Goal: Communication & Community: Participate in discussion

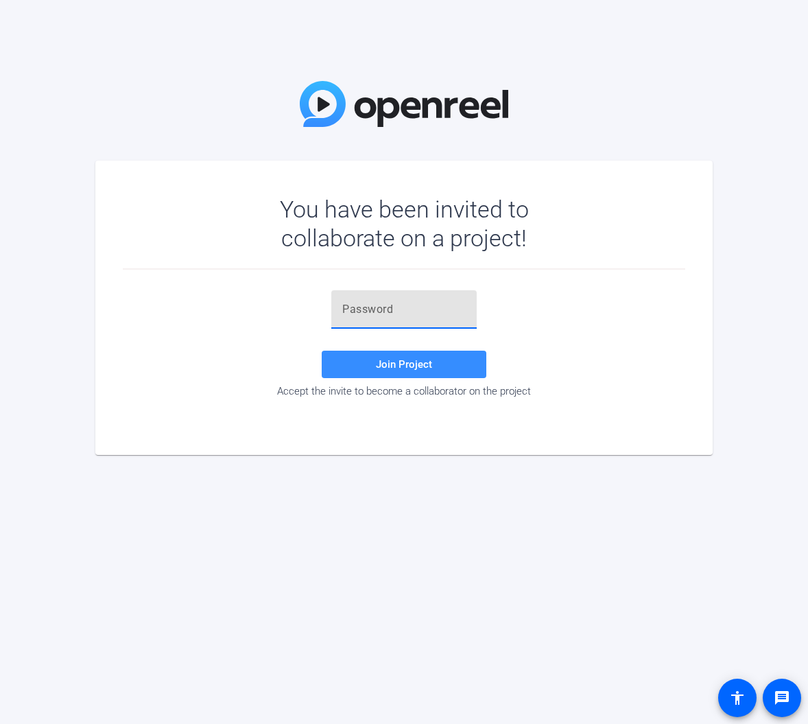
click at [416, 305] on input "text" at bounding box center [404, 309] width 124 height 16
paste input ")D9o4x"
type input ")D9o4x"
click at [414, 366] on span "Join Project" at bounding box center [404, 364] width 56 height 12
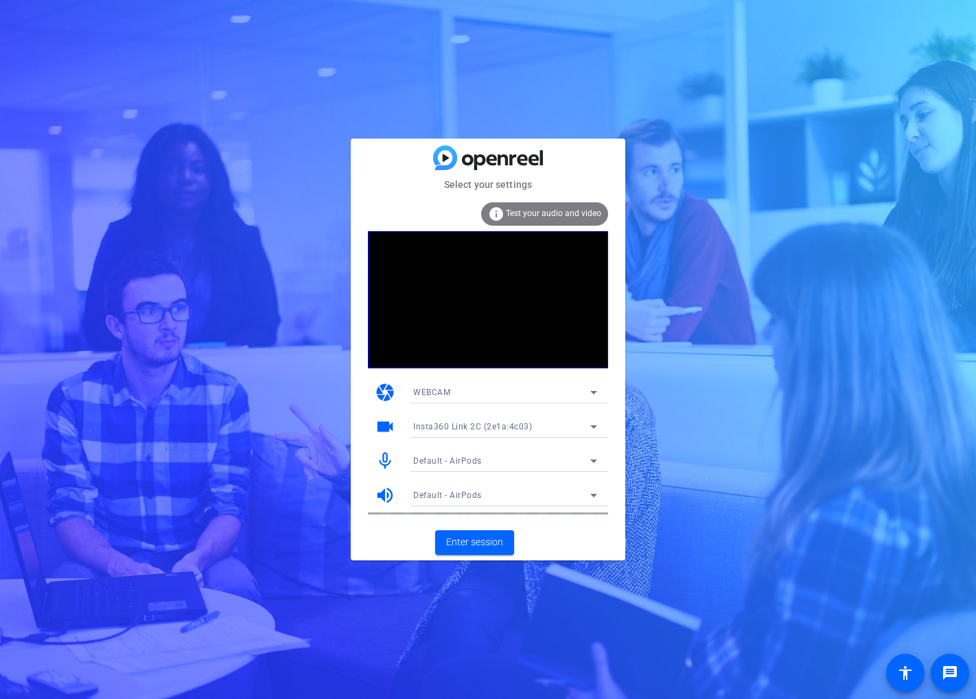
click at [600, 421] on icon at bounding box center [593, 427] width 16 height 16
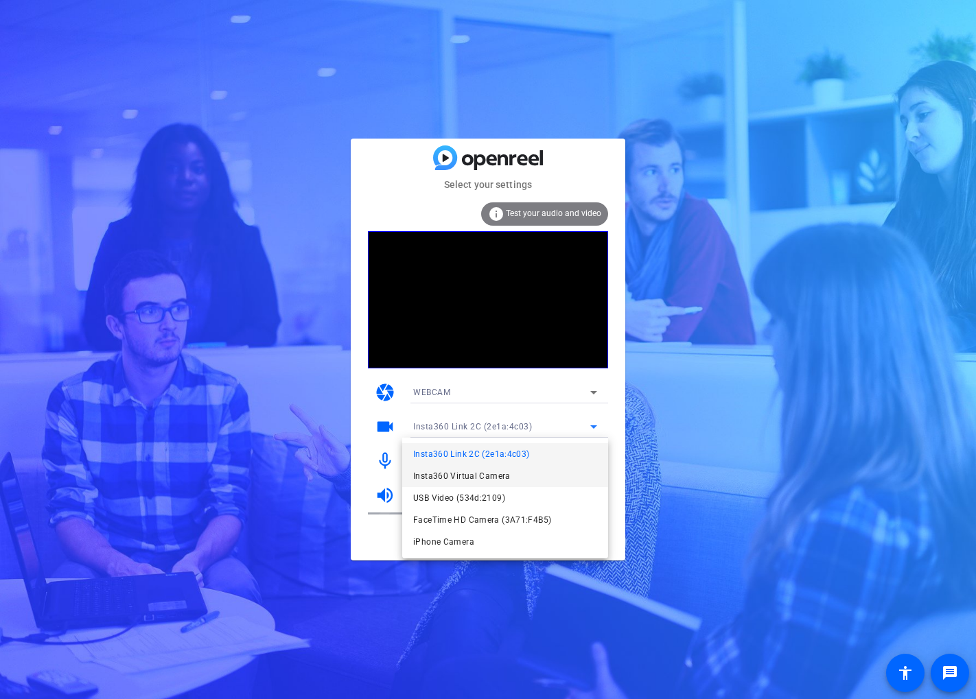
click at [547, 472] on mat-option "Insta360 Virtual Camera" at bounding box center [505, 476] width 206 height 22
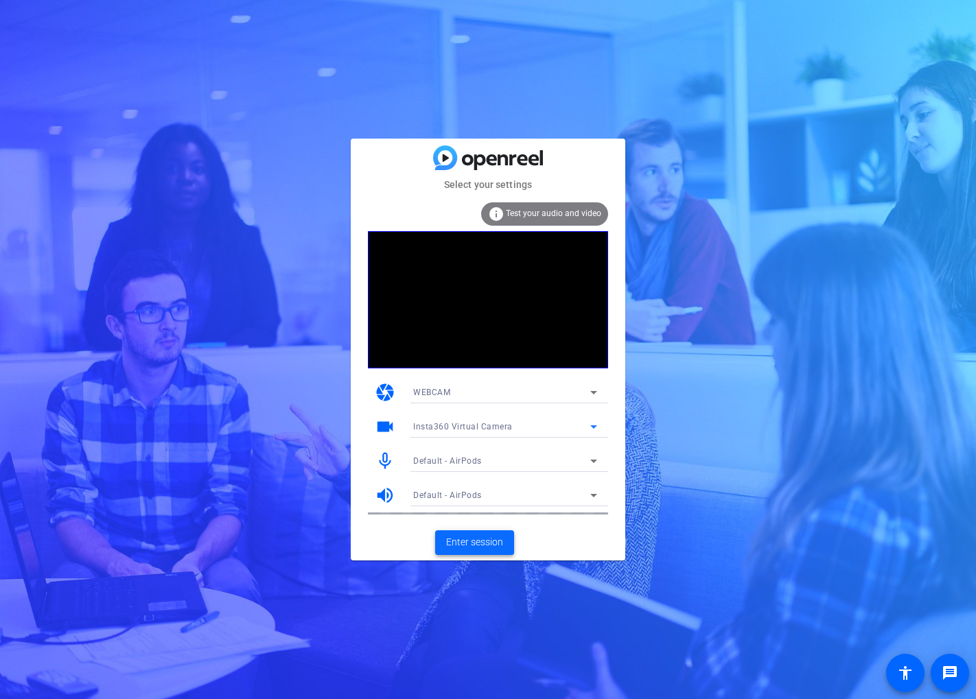
click at [473, 540] on span "Enter session" at bounding box center [474, 542] width 57 height 14
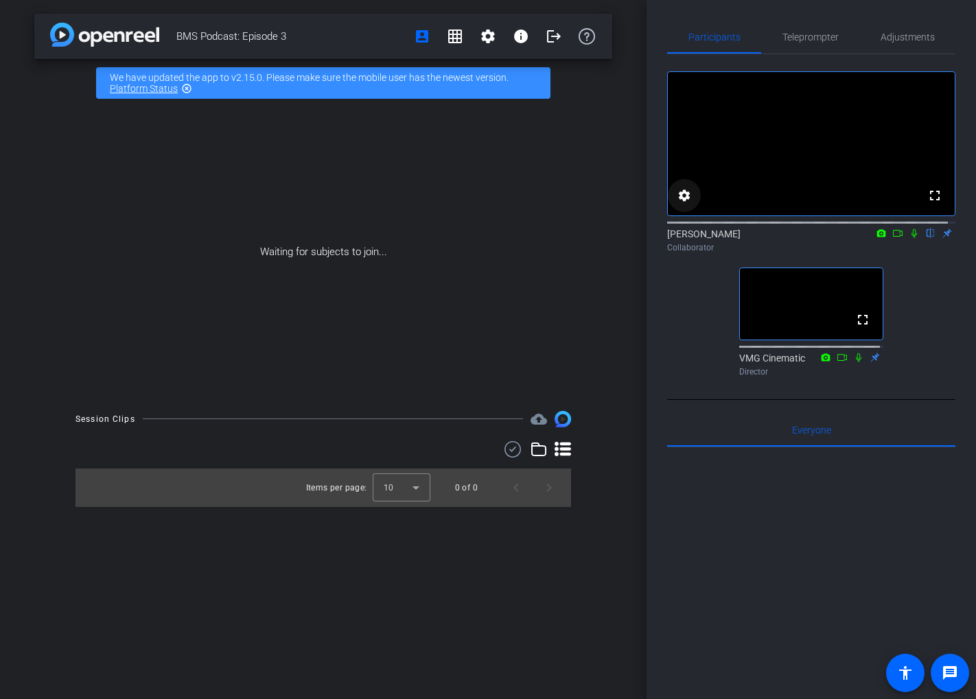
click at [683, 204] on mat-icon "settings" at bounding box center [684, 195] width 16 height 16
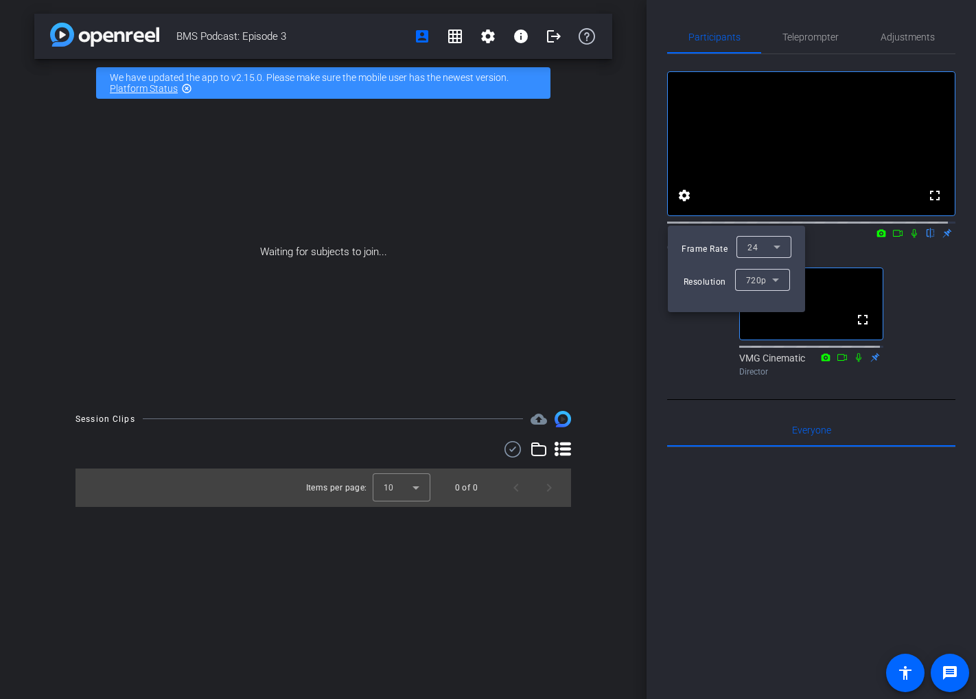
click at [683, 209] on div at bounding box center [488, 349] width 976 height 699
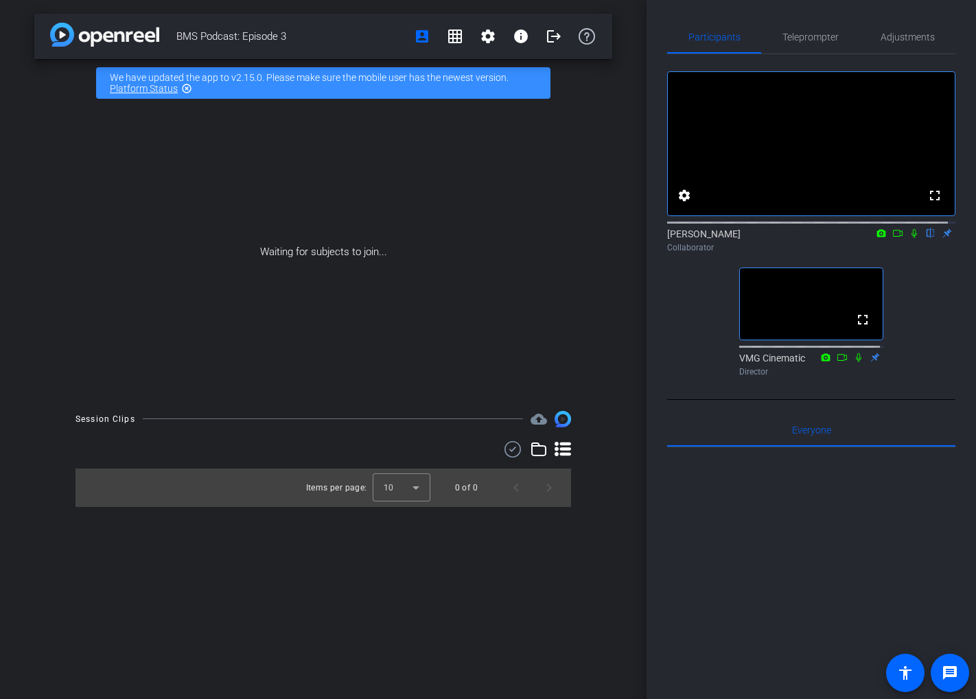
click at [808, 238] on icon at bounding box center [913, 233] width 11 height 10
click at [808, 238] on icon at bounding box center [914, 233] width 8 height 9
click at [528, 589] on div "BMS Podcast: Episode 3 account_box grid_on settings info logout We have updated…" at bounding box center [323, 349] width 646 height 699
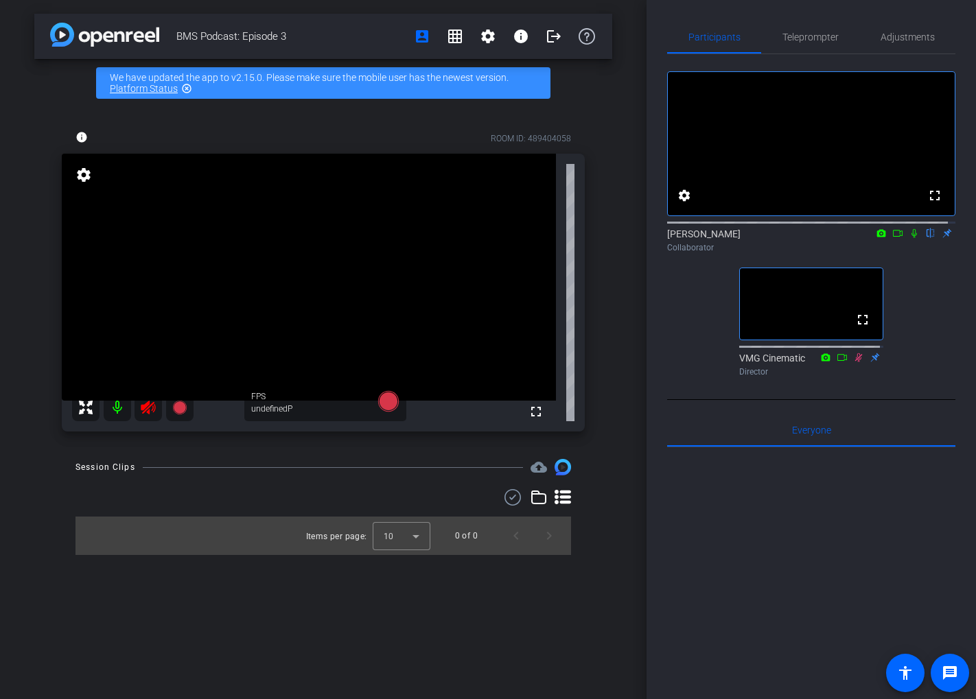
click at [84, 178] on mat-icon "settings" at bounding box center [83, 175] width 19 height 16
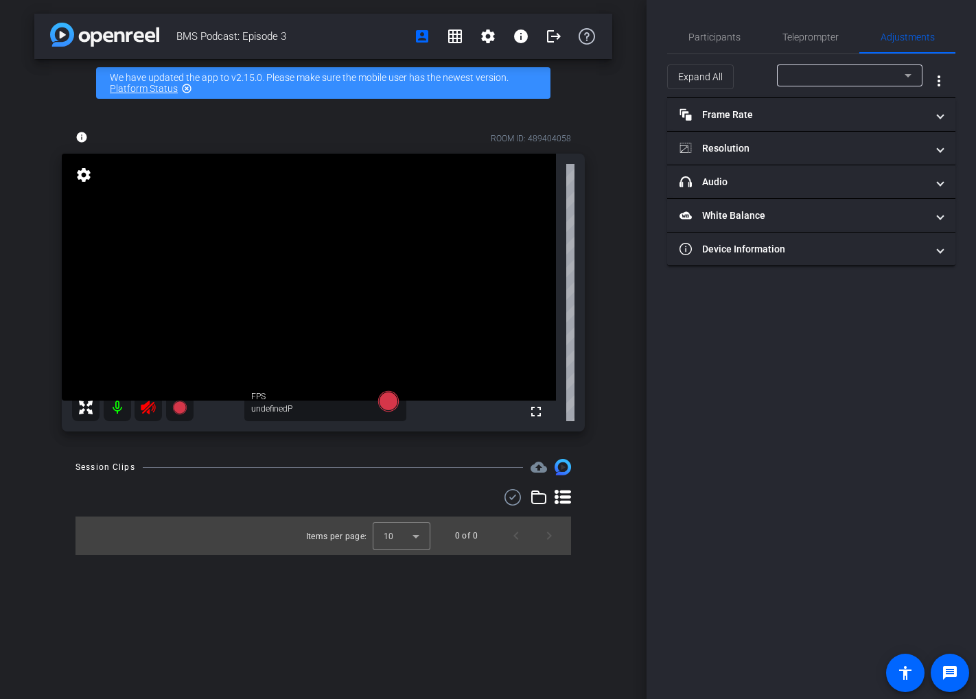
click at [84, 176] on mat-icon "settings" at bounding box center [83, 175] width 19 height 16
click at [706, 30] on span "Participants" at bounding box center [714, 37] width 52 height 33
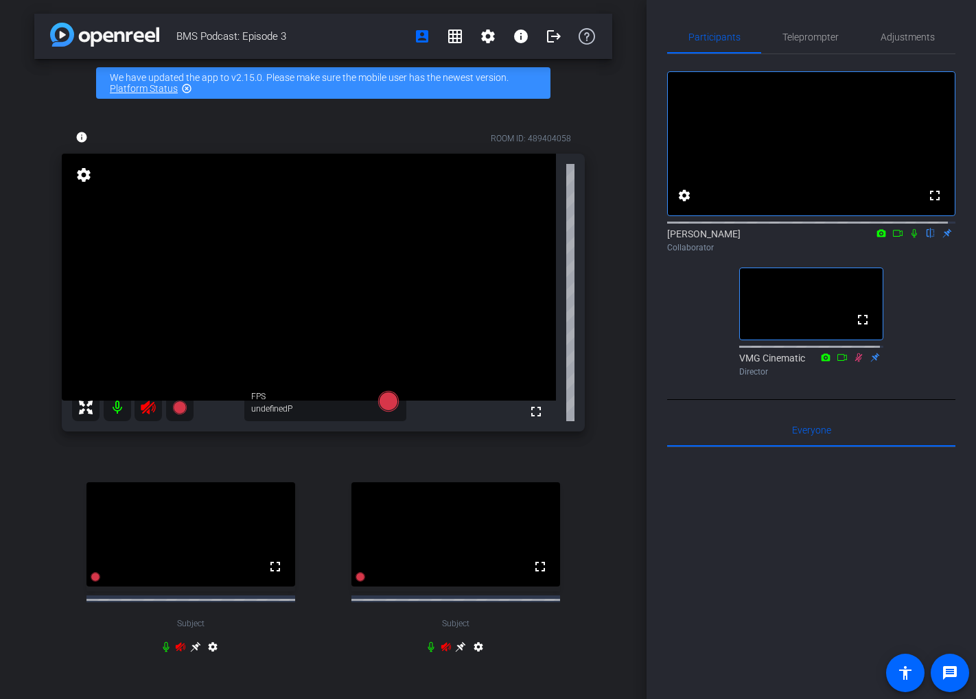
click at [911, 238] on icon at bounding box center [913, 233] width 5 height 9
click at [908, 238] on icon at bounding box center [913, 233] width 11 height 10
click at [911, 238] on icon at bounding box center [913, 233] width 5 height 9
click at [893, 238] on icon at bounding box center [897, 233] width 11 height 10
click at [908, 238] on icon at bounding box center [913, 233] width 11 height 10
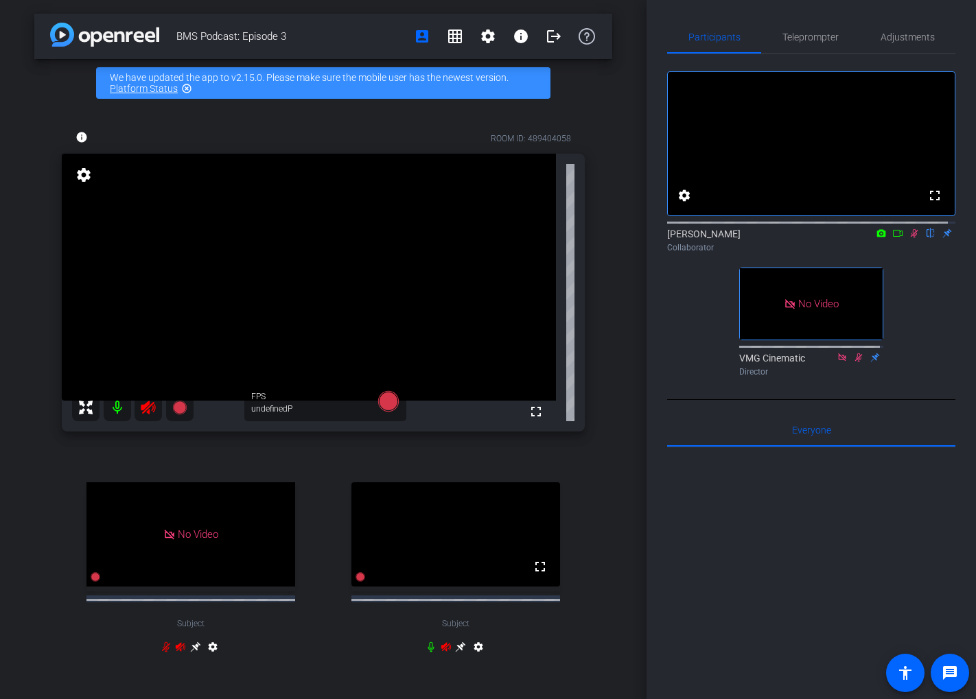
click at [910, 238] on icon at bounding box center [914, 233] width 8 height 9
click at [472, 550] on video at bounding box center [455, 534] width 209 height 104
click at [803, 528] on div at bounding box center [811, 617] width 288 height 340
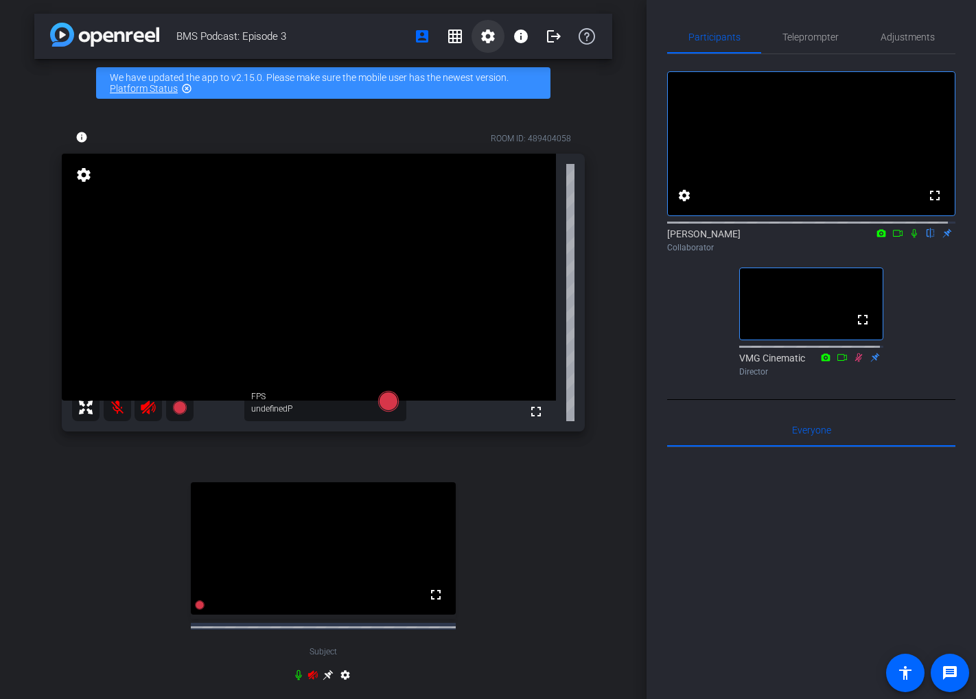
click at [486, 40] on mat-icon "settings" at bounding box center [488, 36] width 16 height 16
click at [484, 64] on span "Session Settings" at bounding box center [511, 65] width 72 height 16
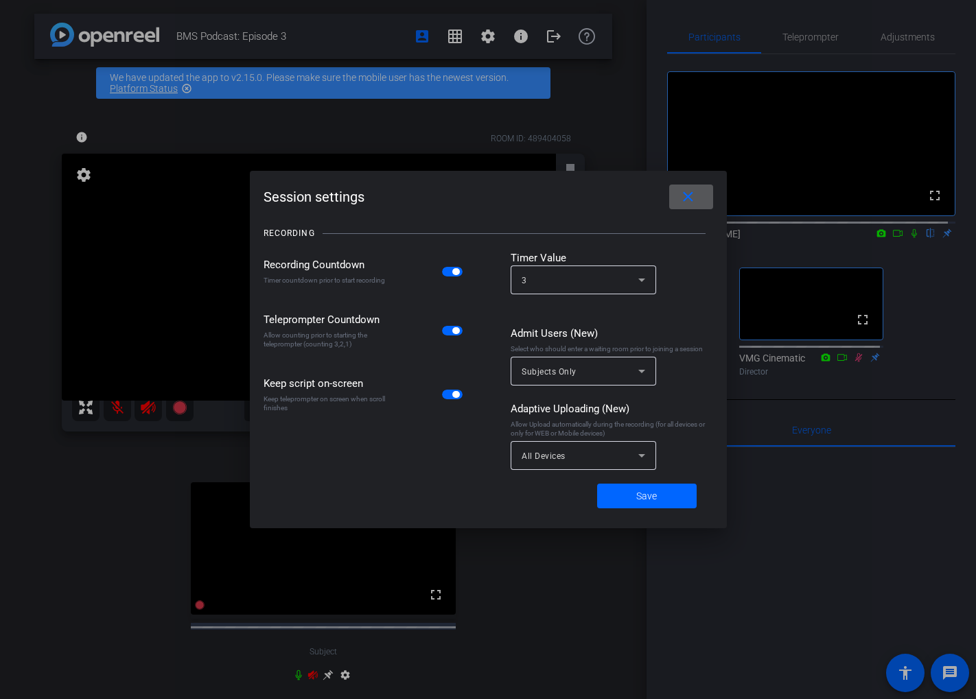
click at [687, 199] on mat-icon "close" at bounding box center [687, 197] width 17 height 17
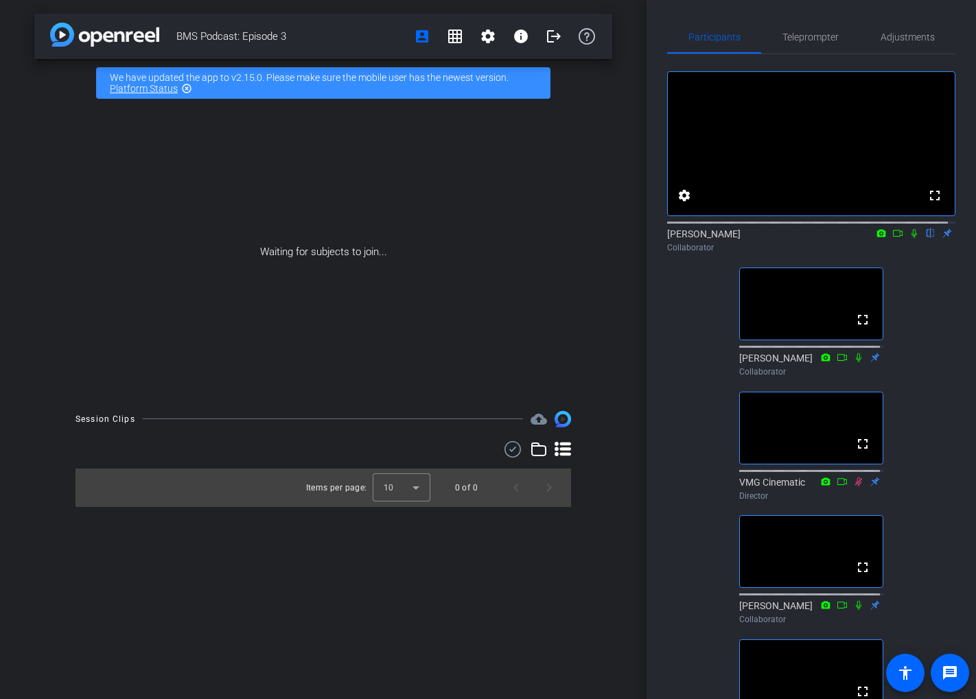
scroll to position [3, 0]
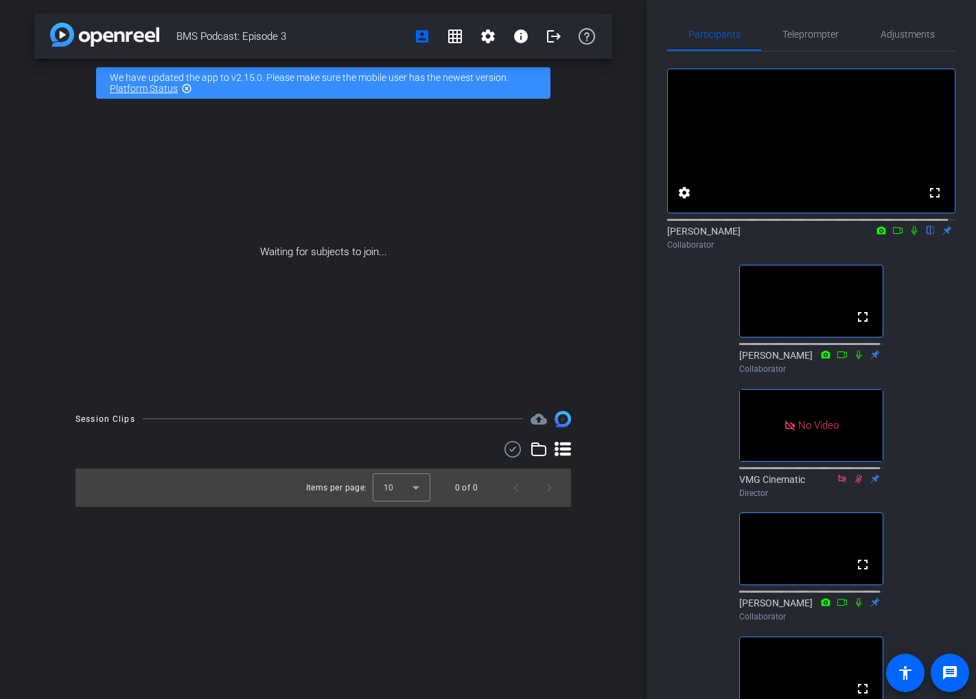
click at [908, 235] on icon at bounding box center [913, 231] width 11 height 10
click at [950, 674] on mat-icon "message" at bounding box center [949, 673] width 16 height 16
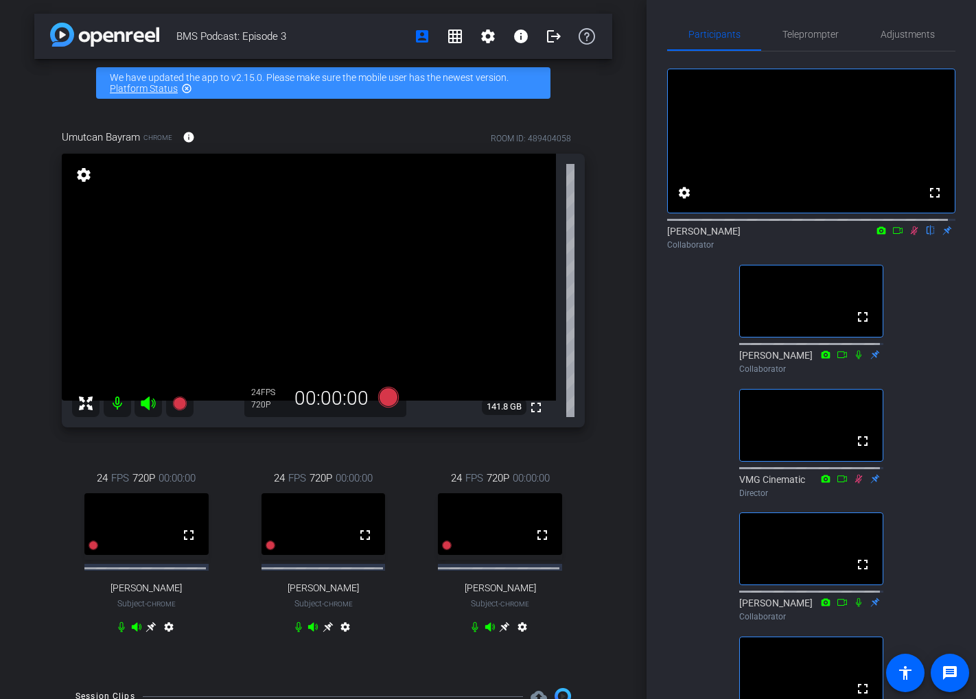
drag, startPoint x: 907, startPoint y: 244, endPoint x: 926, endPoint y: 267, distance: 29.8
click at [926, 255] on div "[PERSON_NAME] flip Collaborator" at bounding box center [811, 234] width 288 height 42
click at [184, 542] on mat-icon "fullscreen" at bounding box center [188, 535] width 16 height 16
click at [361, 541] on mat-icon "fullscreen" at bounding box center [365, 535] width 16 height 16
click at [910, 235] on icon at bounding box center [914, 230] width 8 height 9
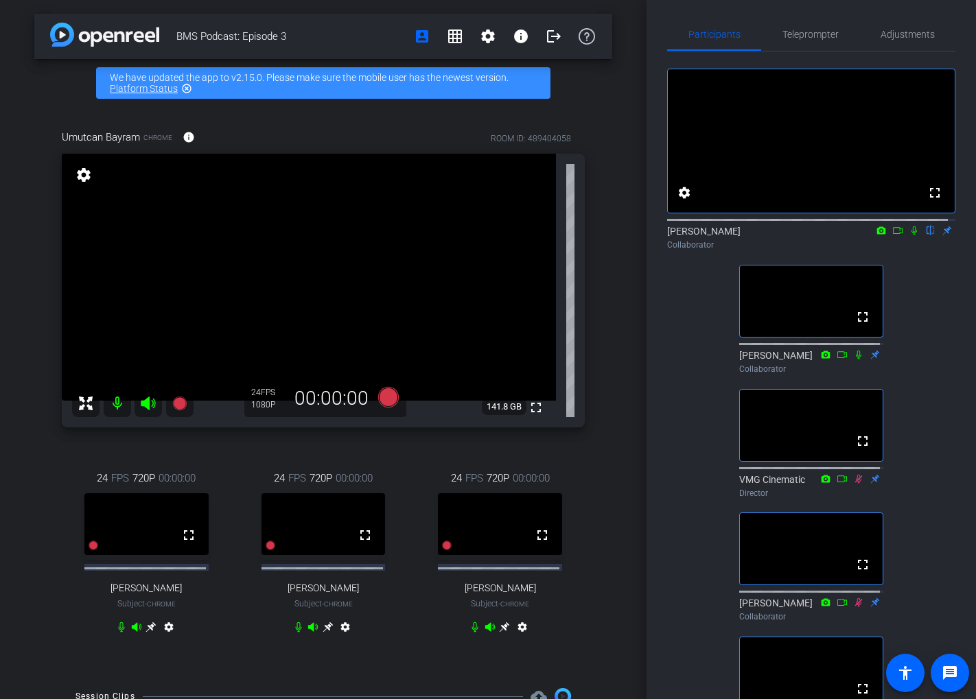
click at [911, 235] on icon at bounding box center [913, 230] width 5 height 9
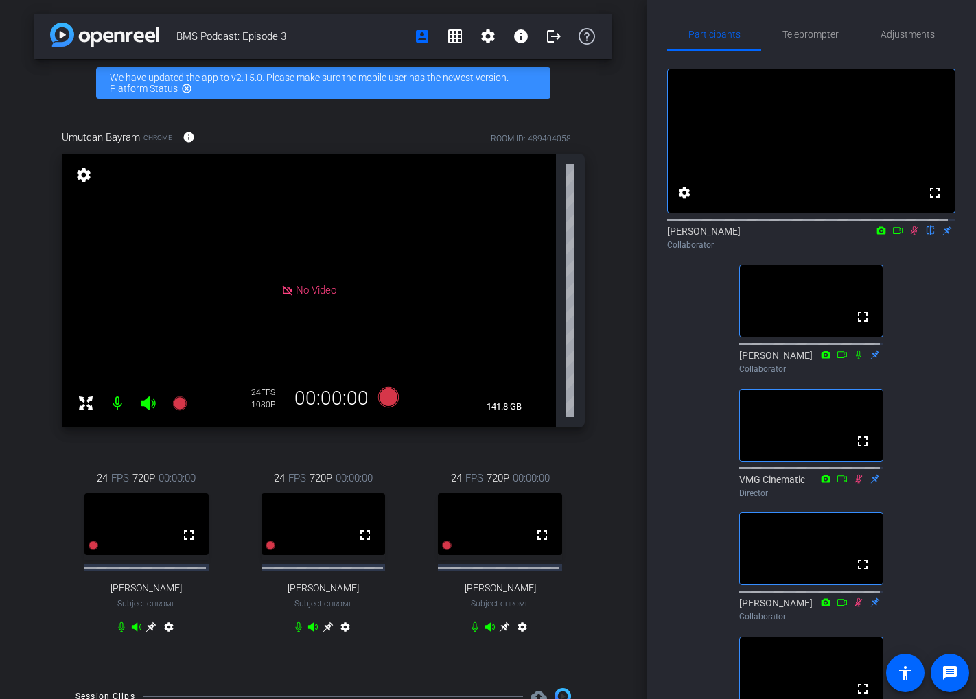
click at [908, 235] on icon at bounding box center [913, 231] width 11 height 10
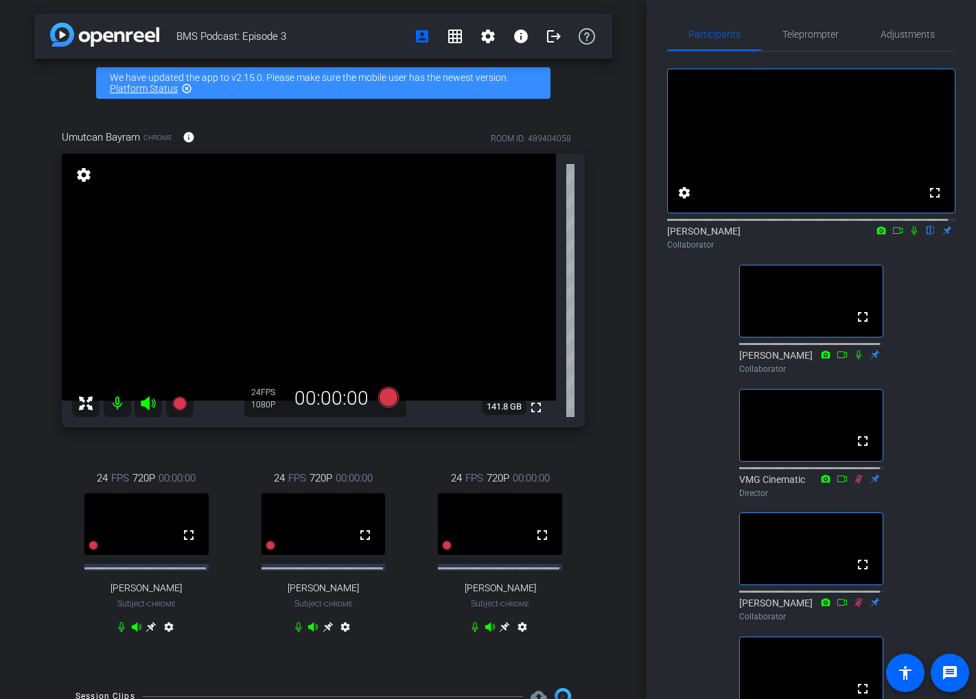
click at [908, 235] on icon at bounding box center [913, 231] width 11 height 10
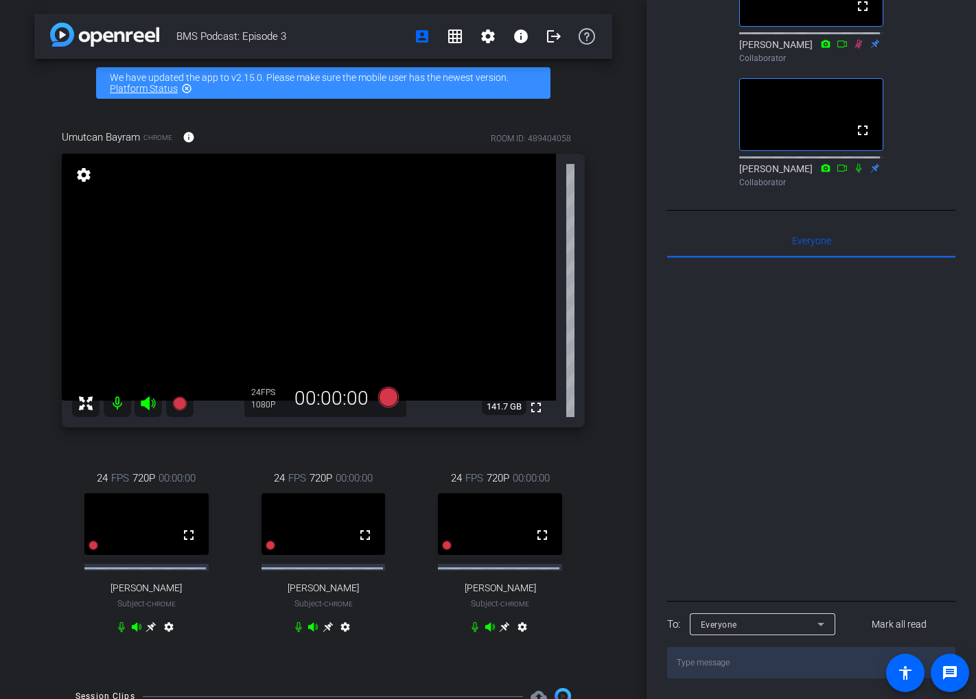
scroll to position [0, 0]
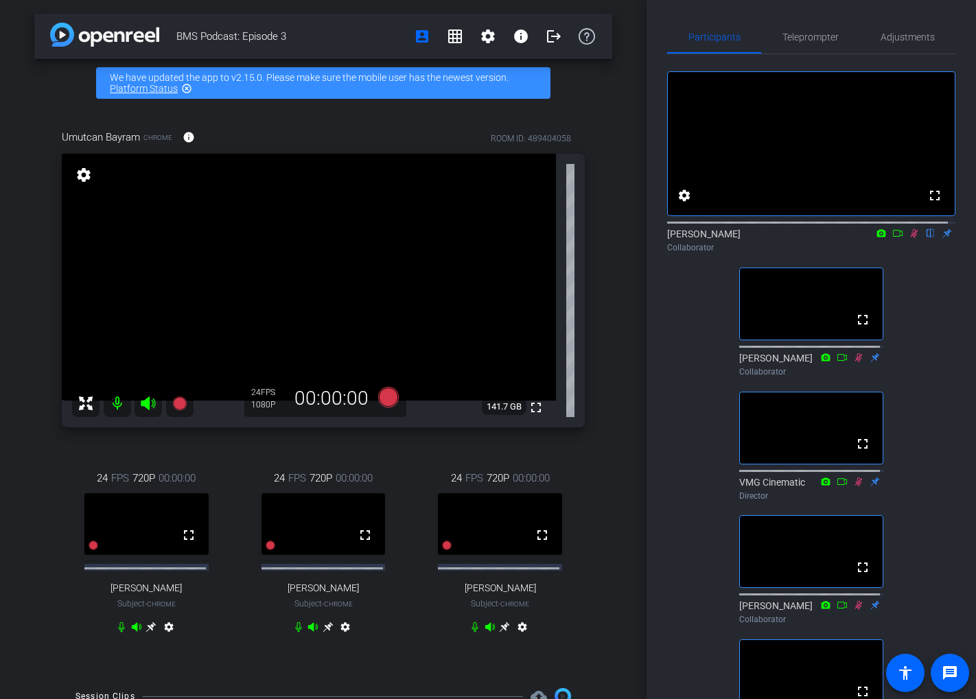
click at [222, 571] on div "24 FPS 720P 00:00:00 fullscreen [PERSON_NAME] Subject - Chrome settings" at bounding box center [146, 554] width 169 height 213
click at [84, 177] on mat-icon "settings" at bounding box center [83, 175] width 19 height 16
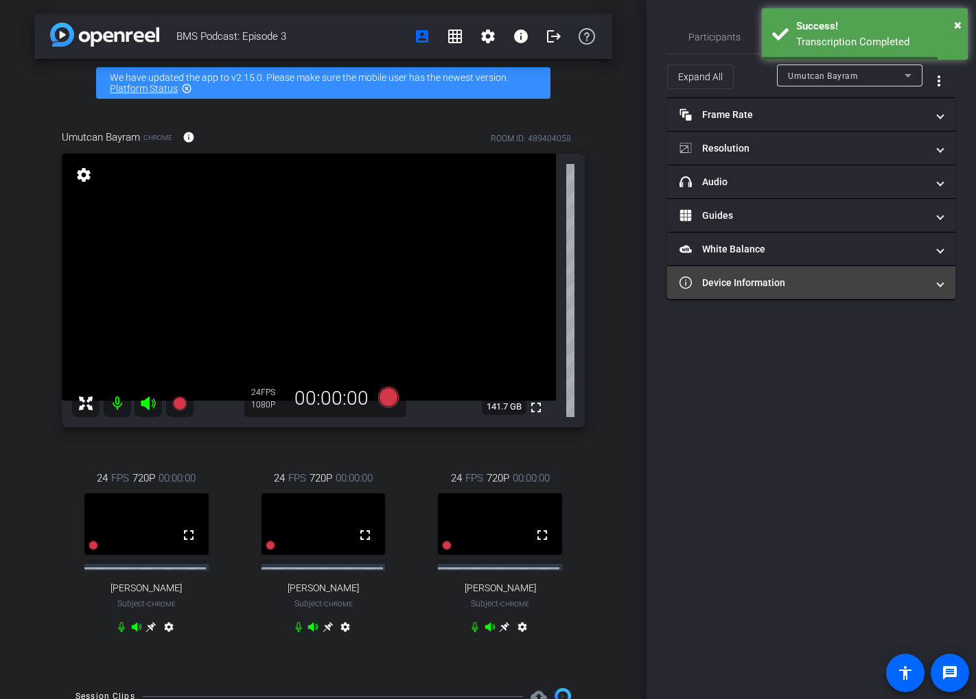
click at [828, 274] on mat-expansion-panel-header "Device Information" at bounding box center [811, 282] width 288 height 33
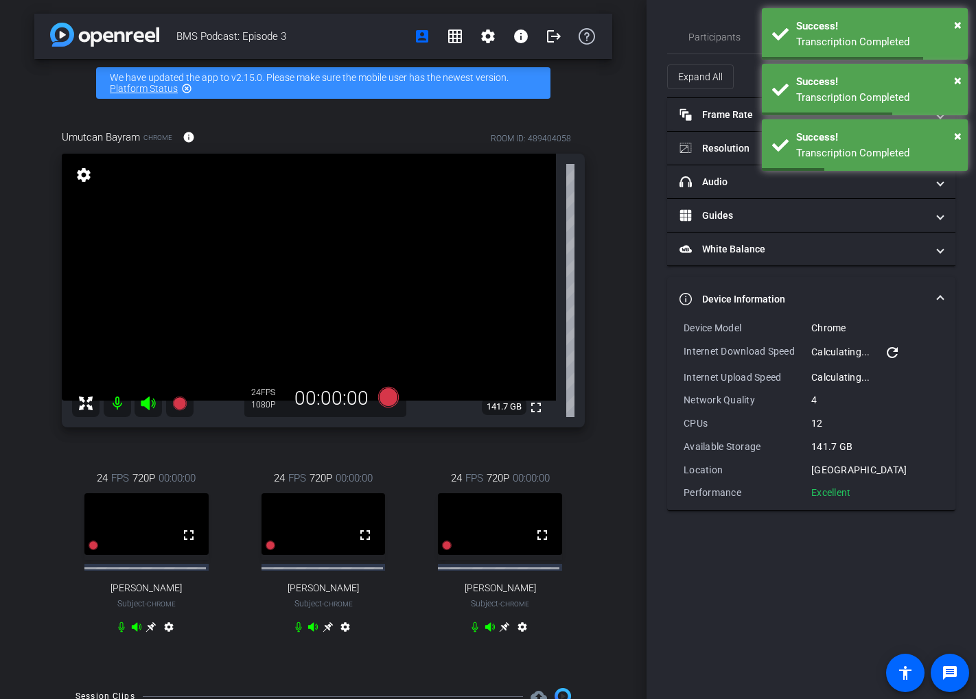
click at [292, 520] on video at bounding box center [323, 524] width 124 height 62
click at [310, 505] on video at bounding box center [323, 524] width 124 height 62
click at [341, 634] on mat-icon "settings" at bounding box center [345, 630] width 16 height 16
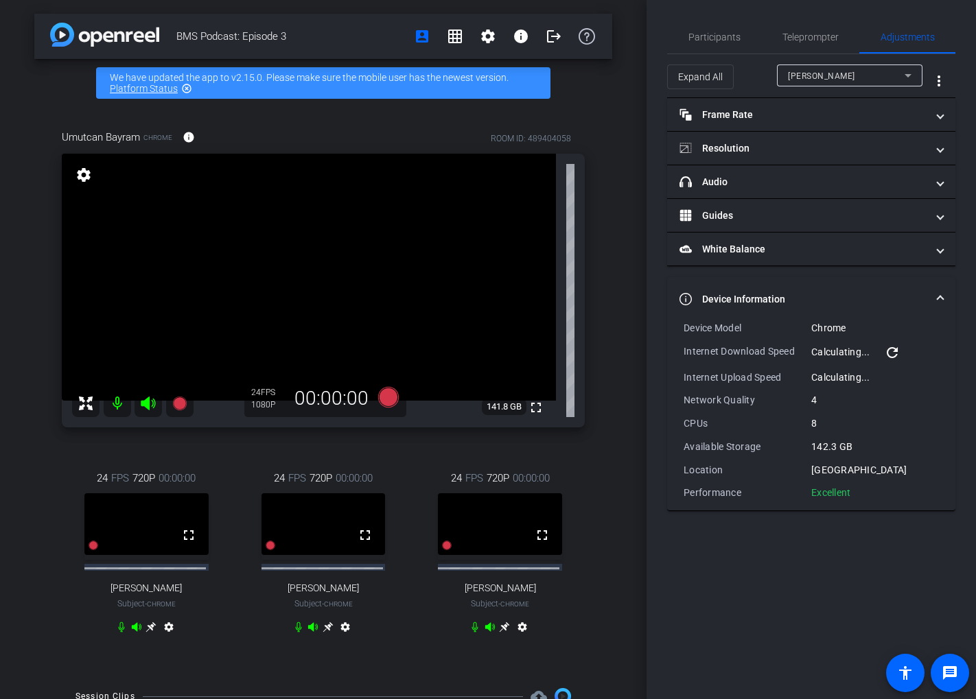
click at [168, 635] on mat-icon "settings" at bounding box center [169, 630] width 16 height 16
click at [734, 40] on span "Participants" at bounding box center [714, 37] width 52 height 10
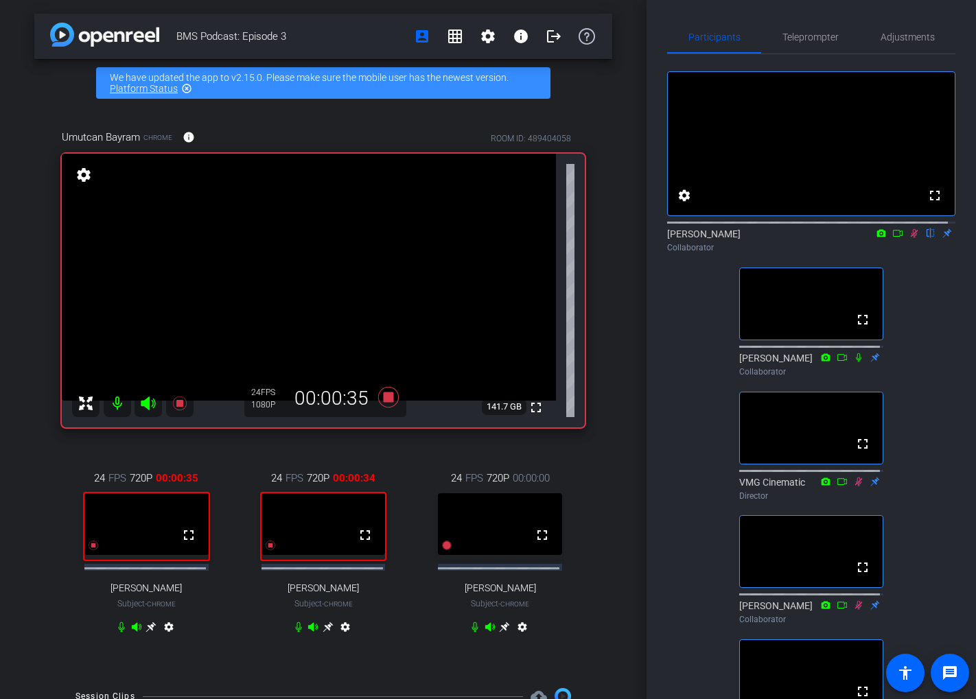
click at [892, 238] on icon at bounding box center [897, 233] width 11 height 10
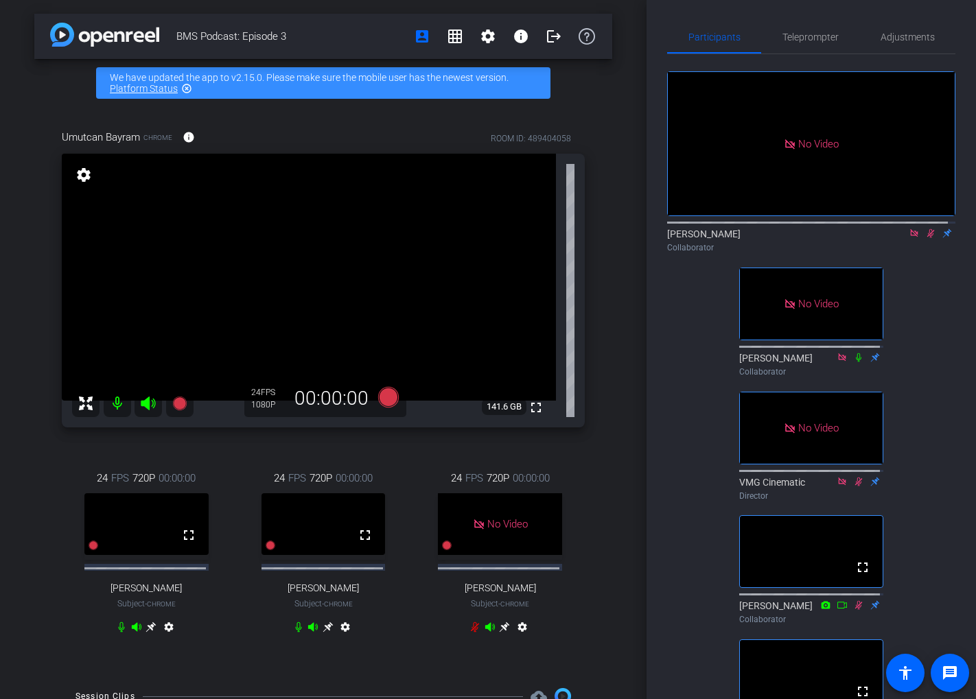
click at [925, 238] on icon at bounding box center [930, 233] width 11 height 10
